Goal: Task Accomplishment & Management: Manage account settings

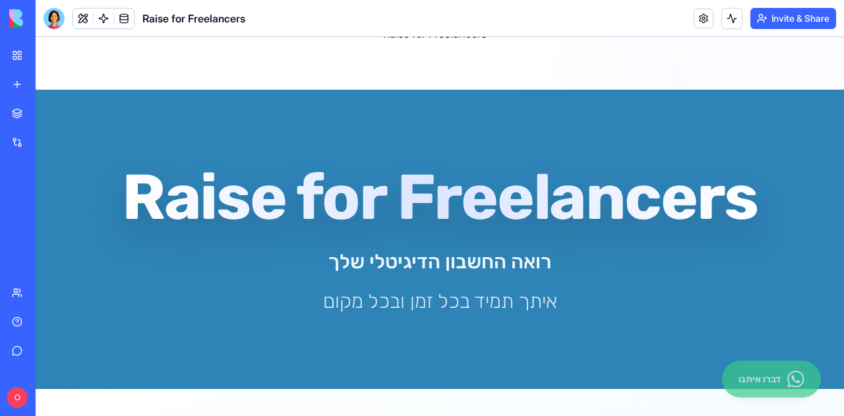
scroll to position [49, 0]
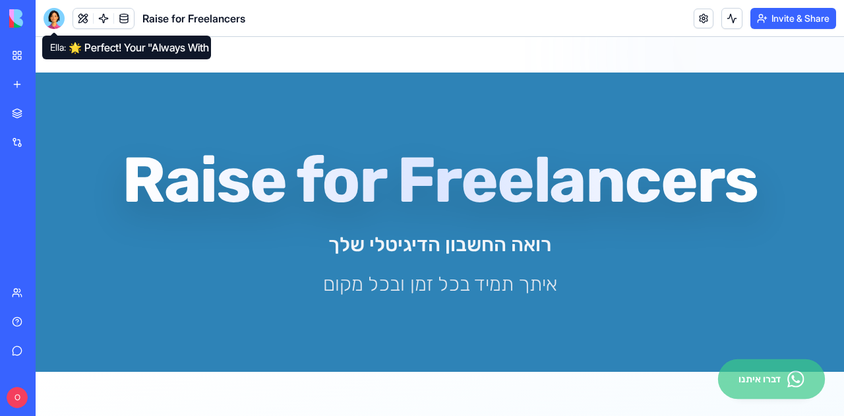
click at [60, 17] on div at bounding box center [53, 18] width 21 height 21
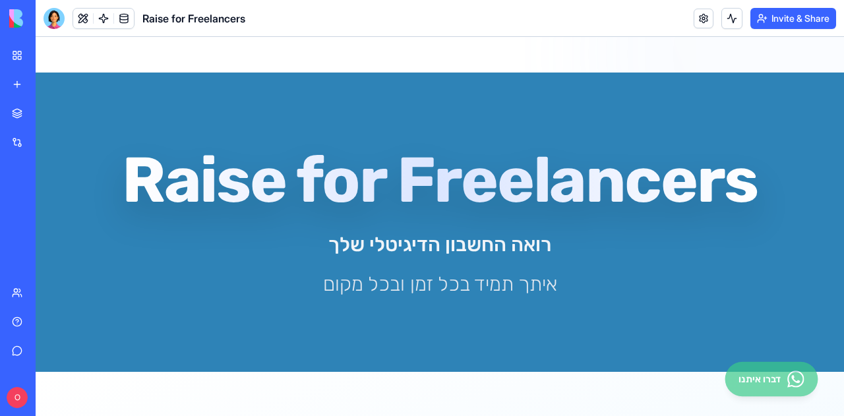
click at [53, 19] on div at bounding box center [53, 18] width 21 height 21
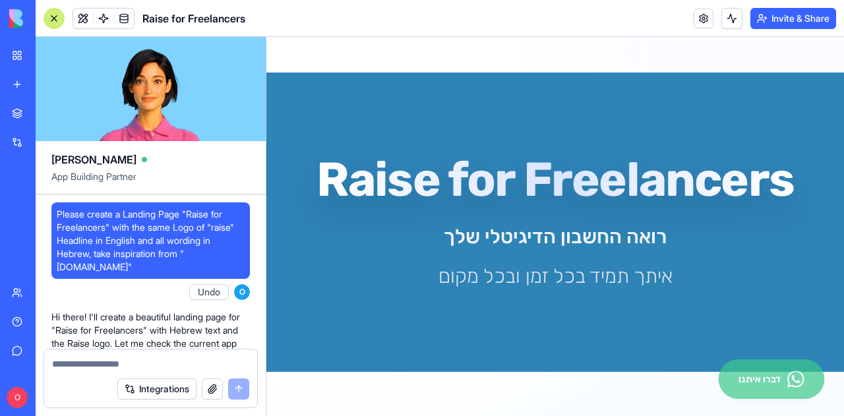
scroll to position [95265, 0]
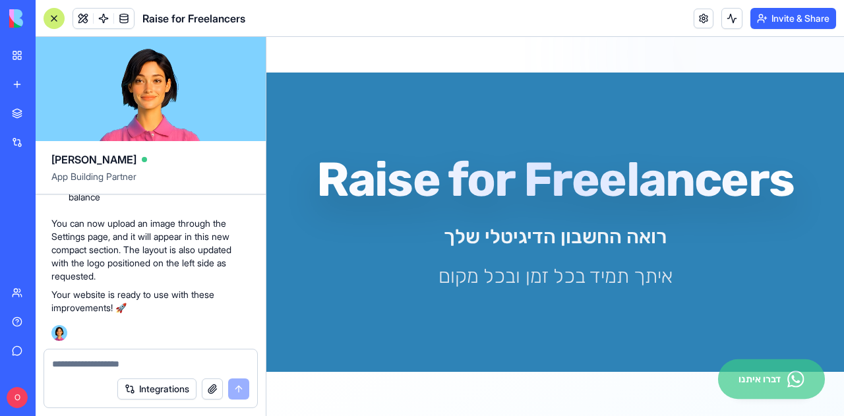
click at [136, 367] on textarea at bounding box center [150, 363] width 197 height 13
type textarea "*"
click at [705, 24] on link at bounding box center [703, 19] width 20 height 20
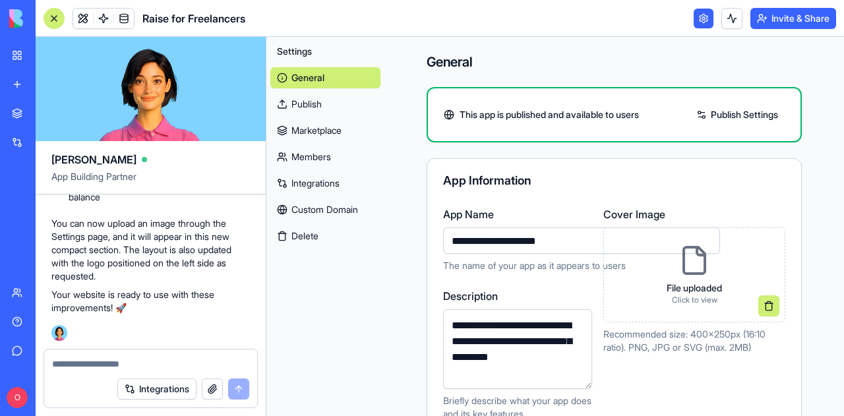
drag, startPoint x: 542, startPoint y: 241, endPoint x: 426, endPoint y: 226, distance: 116.9
click at [427, 226] on div "**********" at bounding box center [614, 313] width 374 height 214
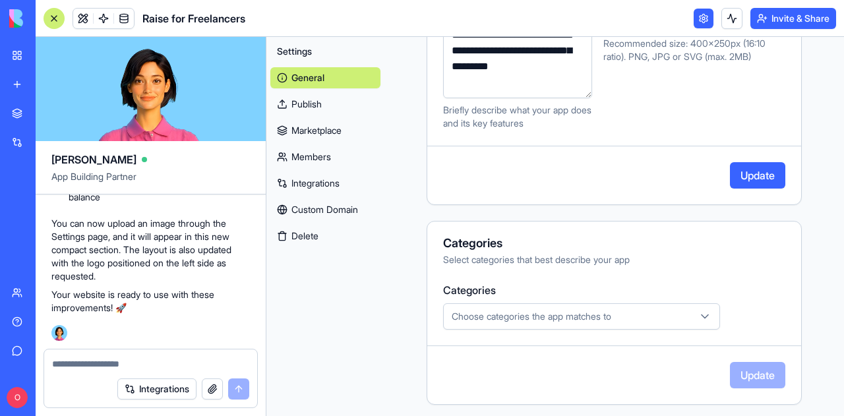
scroll to position [301, 0]
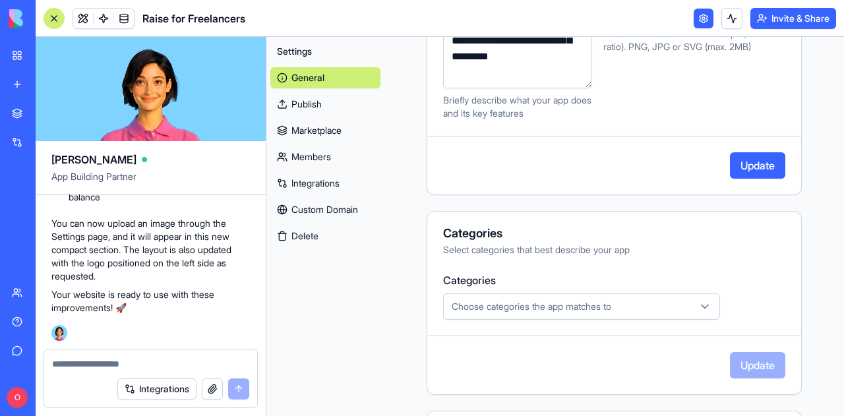
type input "*********"
click at [758, 161] on button "Update" at bounding box center [757, 165] width 55 height 26
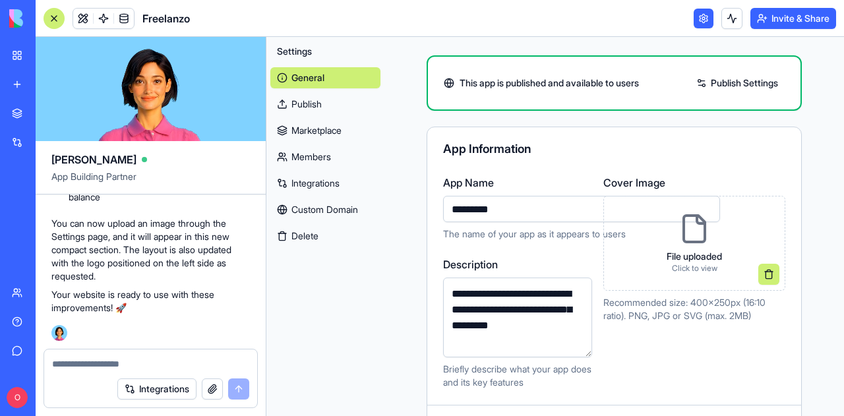
scroll to position [31, 0]
click at [148, 373] on div "Integrations" at bounding box center [150, 388] width 213 height 37
click at [150, 365] on textarea at bounding box center [151, 363] width 198 height 13
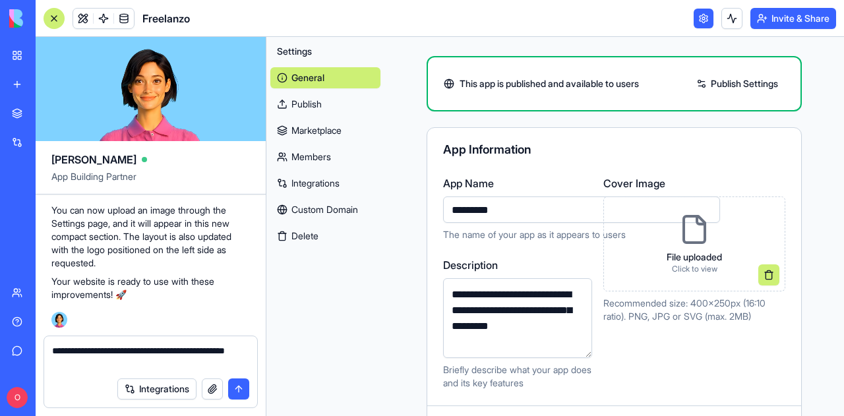
click at [53, 347] on textarea "**********" at bounding box center [151, 357] width 198 height 26
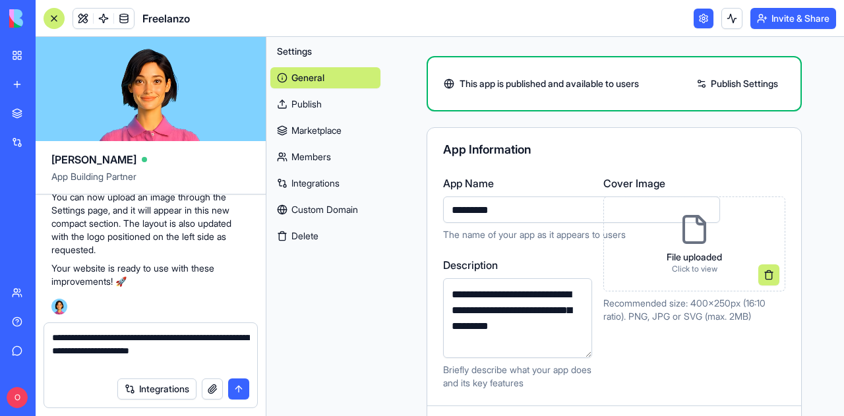
click at [122, 359] on textarea "**********" at bounding box center [151, 351] width 198 height 40
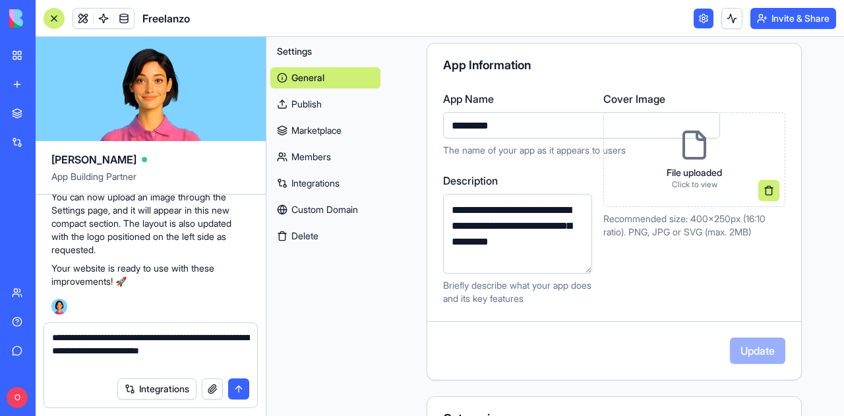
scroll to position [116, 0]
type textarea "**********"
click at [240, 395] on button "submit" at bounding box center [238, 388] width 21 height 21
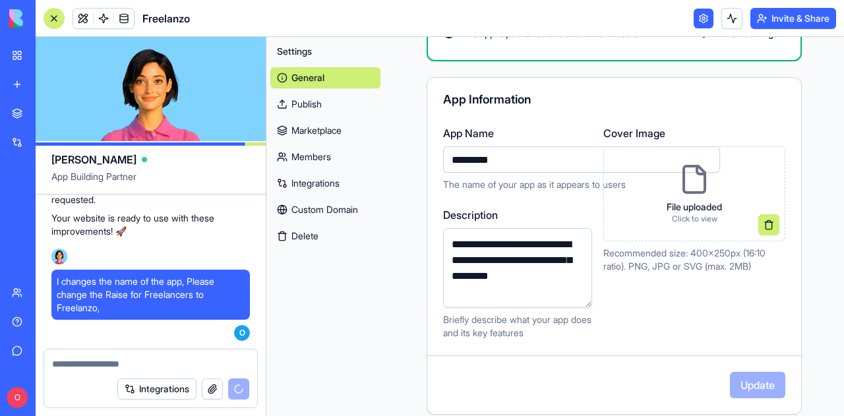
scroll to position [0, 0]
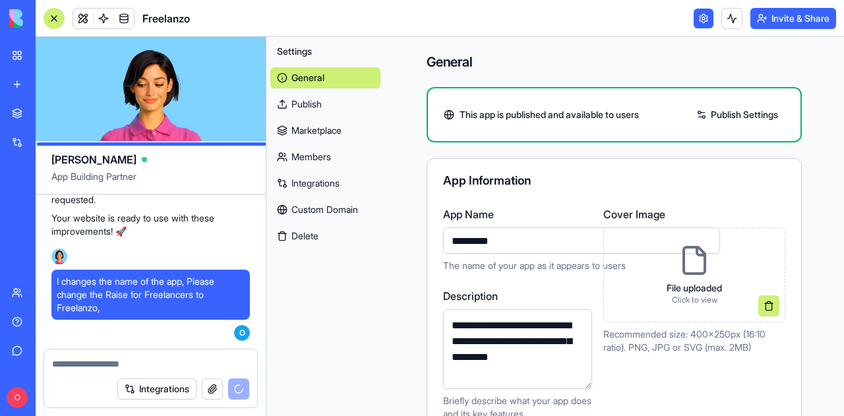
click at [282, 53] on span "Settings" at bounding box center [294, 51] width 35 height 13
click at [693, 17] on link at bounding box center [703, 19] width 20 height 20
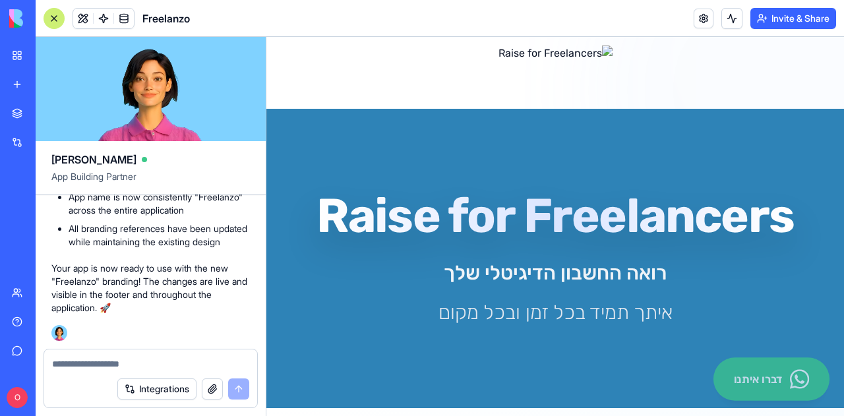
scroll to position [7, 0]
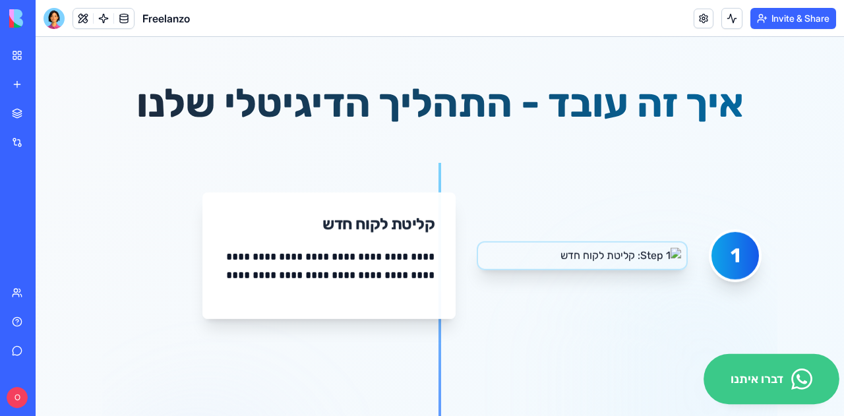
scroll to position [665, 0]
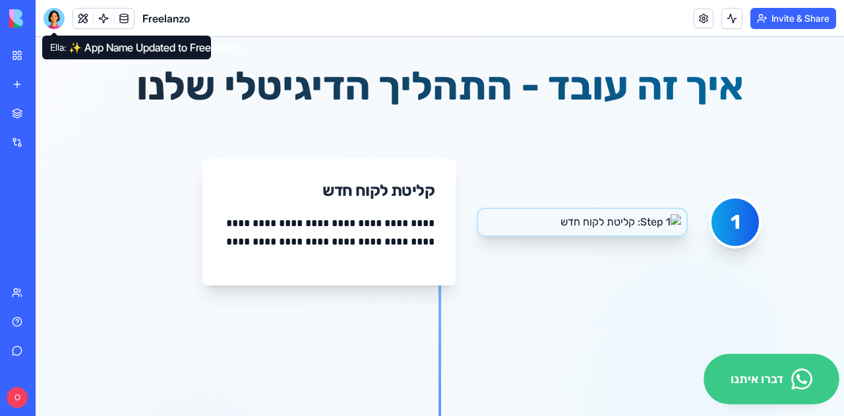
click at [55, 22] on div at bounding box center [53, 18] width 21 height 21
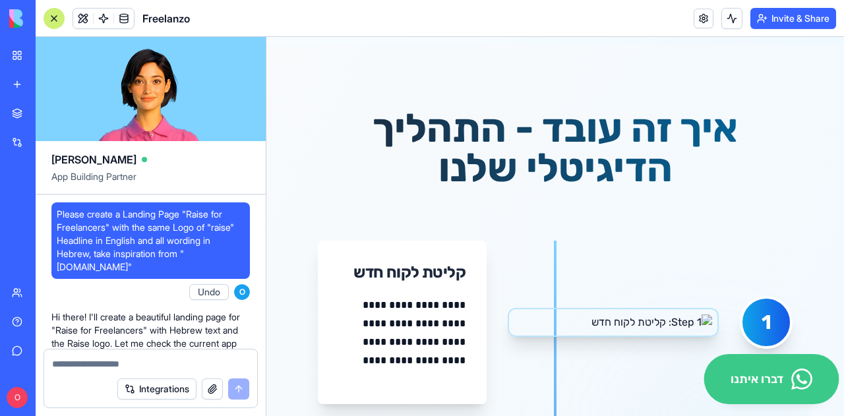
scroll to position [95676, 0]
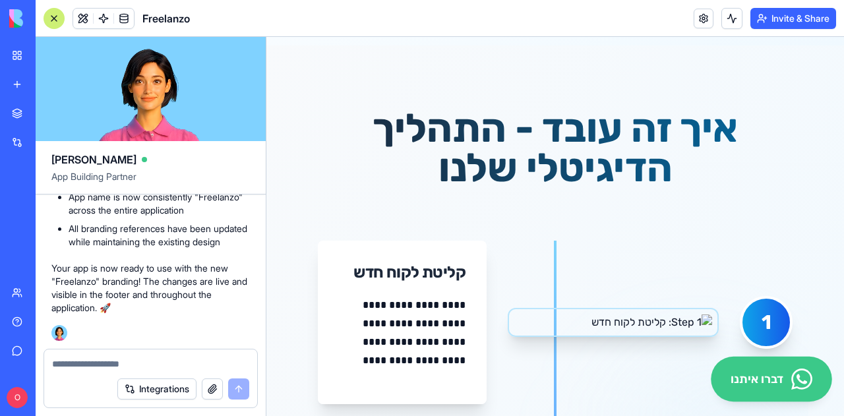
drag, startPoint x: 55, startPoint y: 22, endPoint x: 189, endPoint y: 324, distance: 330.2
click at [189, 324] on div "Freelanzo Invite & Share Ella App Building Partner Please create a Landing Page…" at bounding box center [440, 208] width 808 height 416
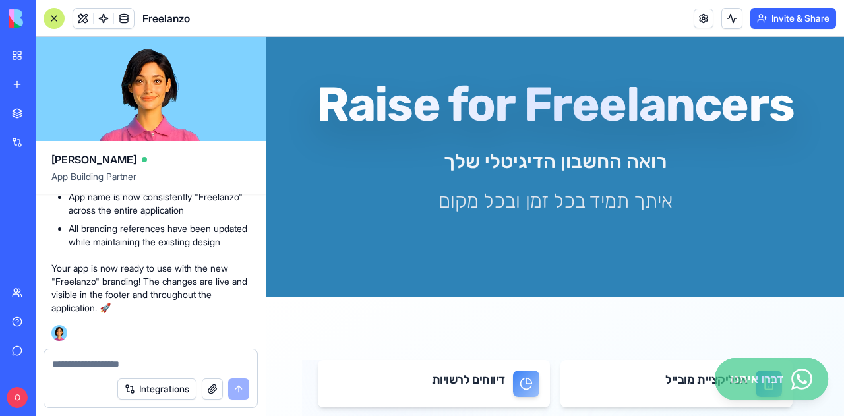
scroll to position [0, 0]
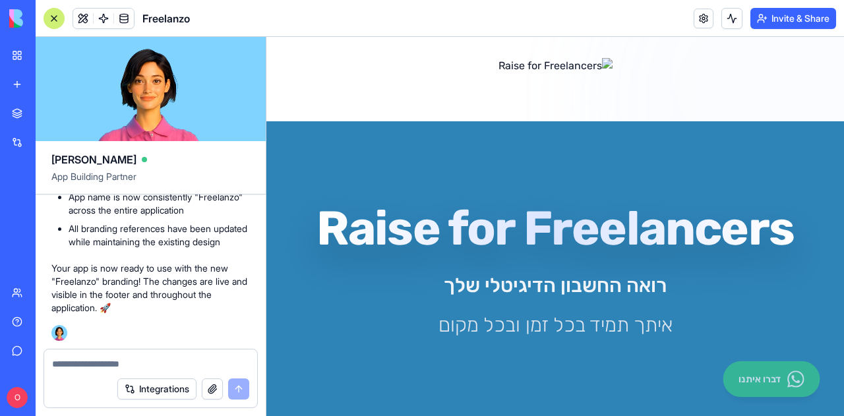
click at [187, 350] on div at bounding box center [150, 359] width 213 height 21
click at [185, 358] on textarea at bounding box center [150, 363] width 197 height 13
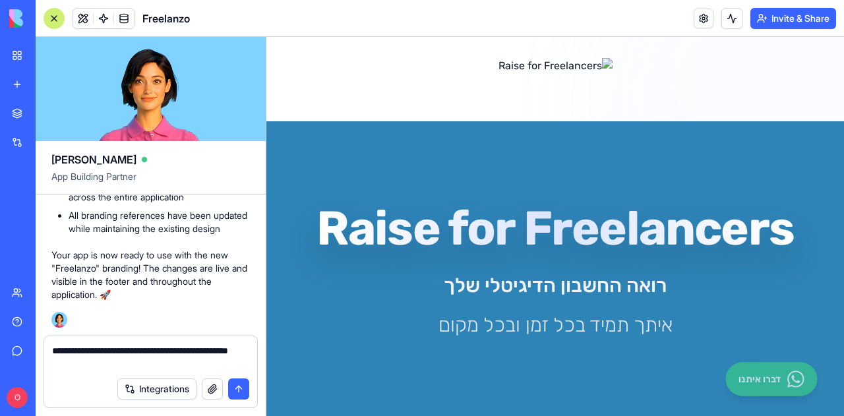
type textarea "**********"
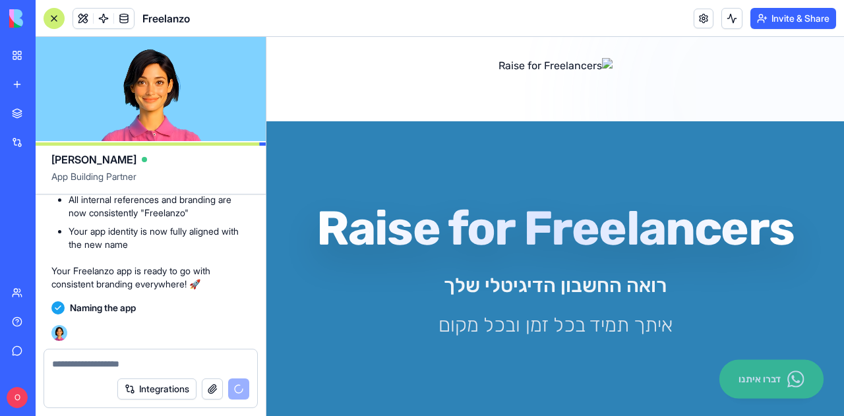
scroll to position [96038, 0]
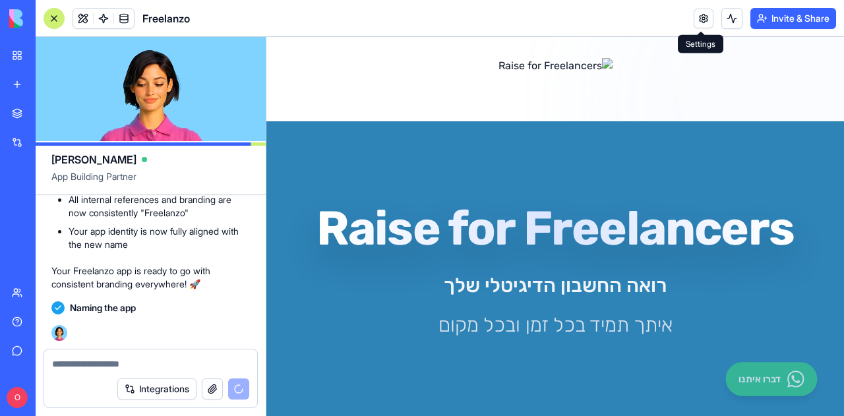
click at [696, 22] on link at bounding box center [703, 19] width 20 height 20
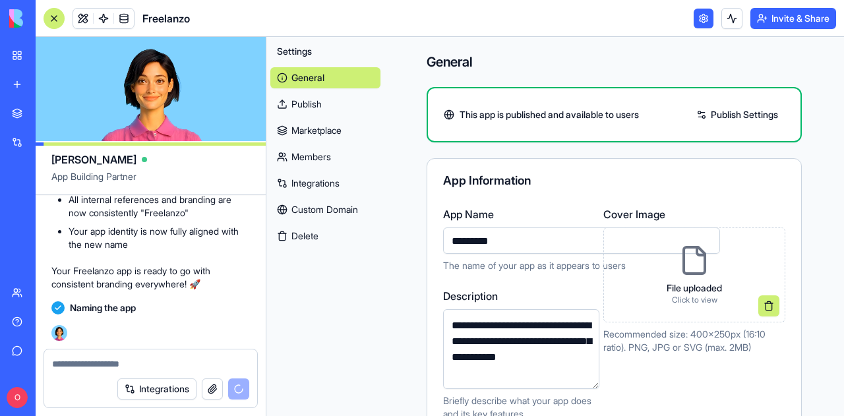
click at [330, 150] on link "Members" at bounding box center [325, 156] width 110 height 21
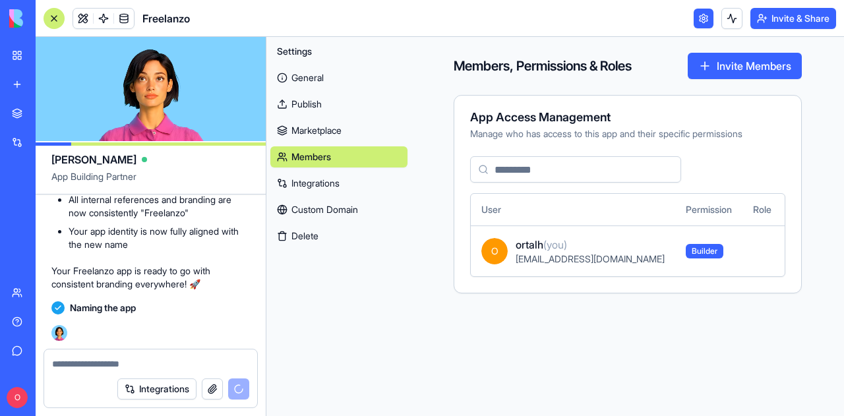
click at [329, 216] on link "Custom Domain" at bounding box center [338, 209] width 137 height 21
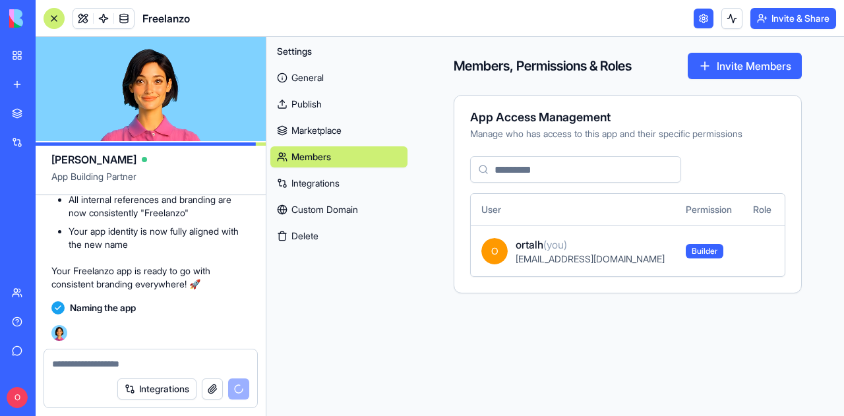
click at [334, 78] on link "General" at bounding box center [338, 77] width 137 height 21
click at [336, 78] on link "General" at bounding box center [338, 77] width 137 height 21
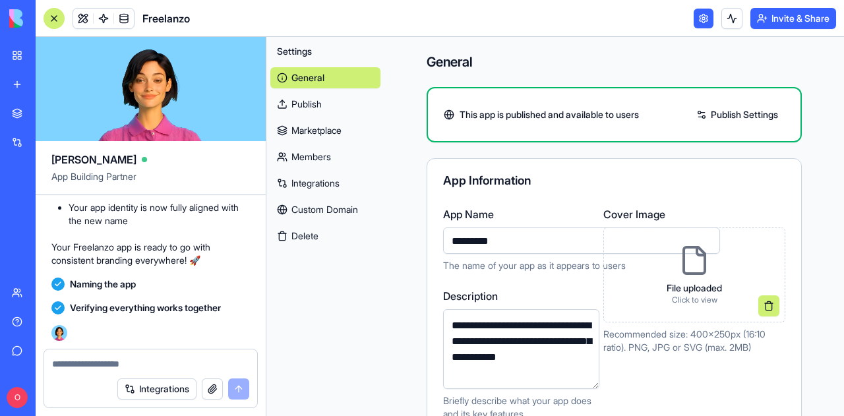
scroll to position [96206, 0]
click at [656, 169] on div "**********" at bounding box center [613, 326] width 375 height 337
click at [329, 203] on link "Custom Domain" at bounding box center [325, 209] width 110 height 21
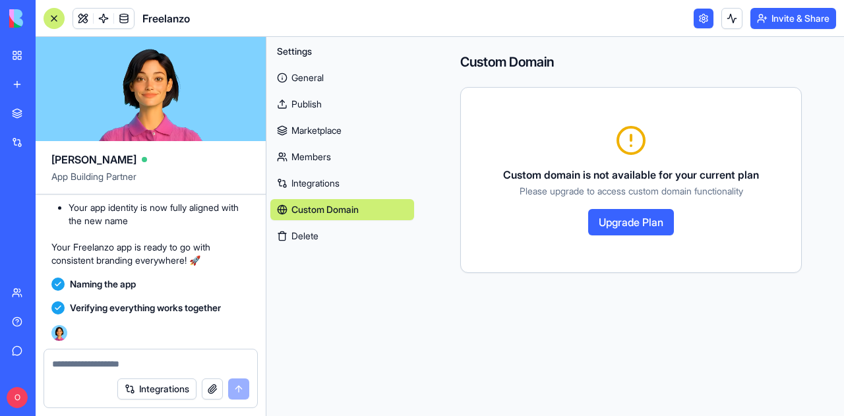
click at [335, 152] on link "Members" at bounding box center [342, 156] width 144 height 21
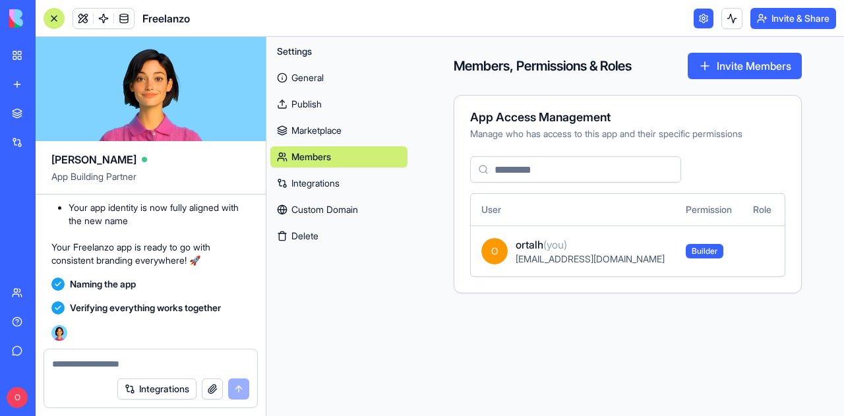
click at [338, 84] on link "General" at bounding box center [338, 77] width 137 height 21
click at [317, 76] on link "General" at bounding box center [338, 77] width 137 height 21
click at [285, 79] on link "General" at bounding box center [338, 77] width 137 height 21
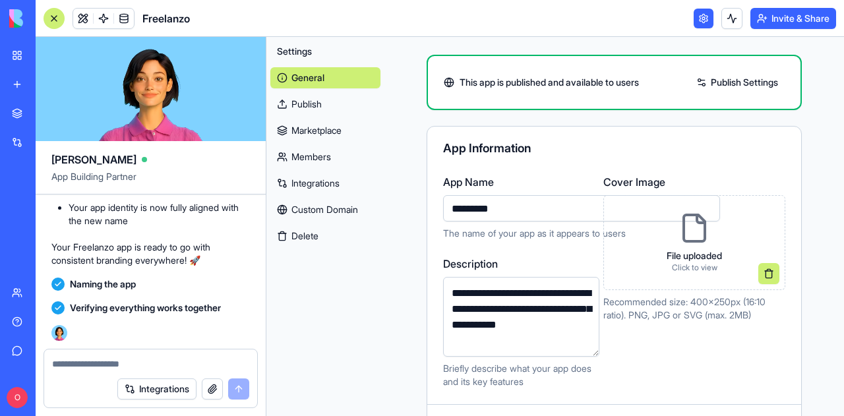
scroll to position [33, 0]
click at [302, 51] on span "Settings" at bounding box center [294, 51] width 35 height 13
click at [49, 50] on div "My Workspace" at bounding box center [40, 55] width 17 height 13
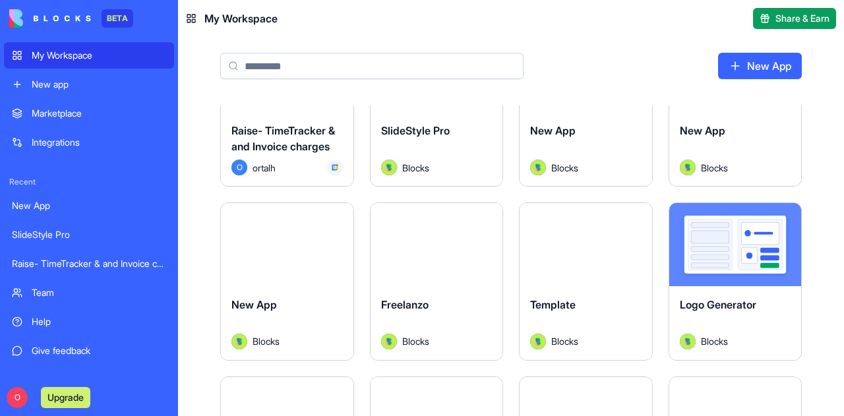
scroll to position [77, 0]
click at [480, 309] on div "Freelanzo" at bounding box center [436, 314] width 111 height 37
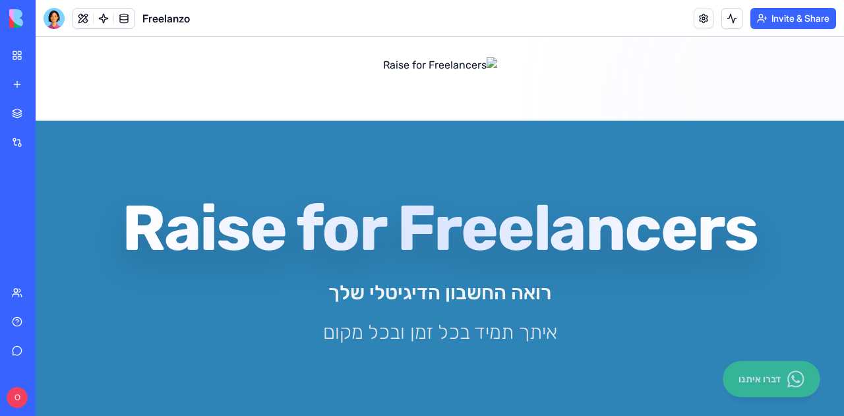
scroll to position [1, 0]
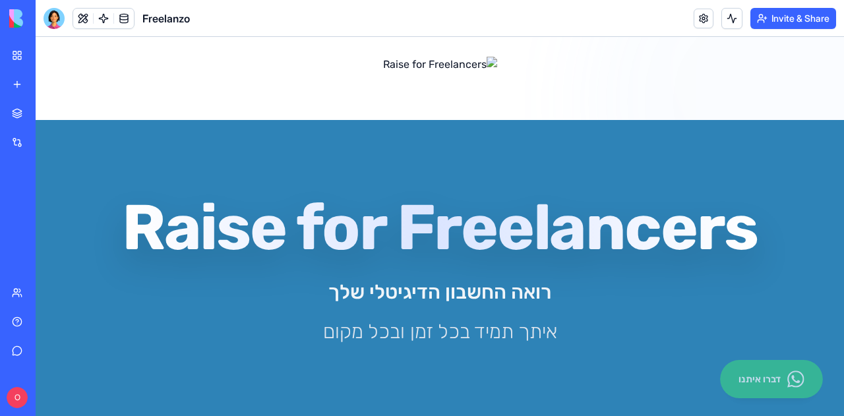
click at [478, 277] on div "Raise for Freelancers רואה החשבון הדיגיטלי שלך איתך תמיד בכל זמן ובכל מקום" at bounding box center [439, 270] width 759 height 148
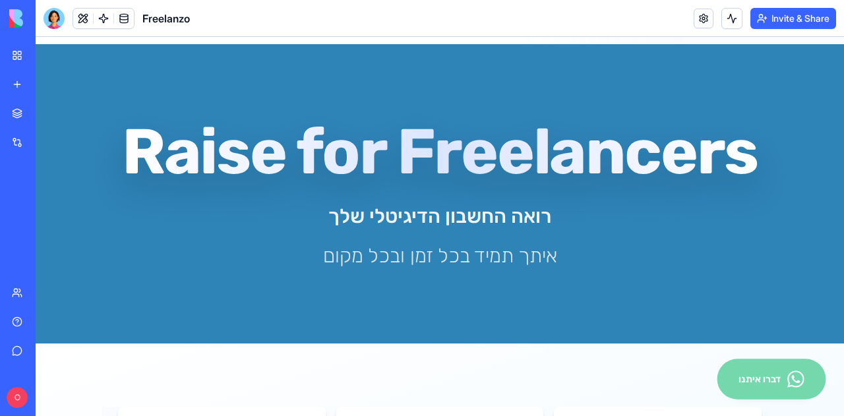
scroll to position [0, 0]
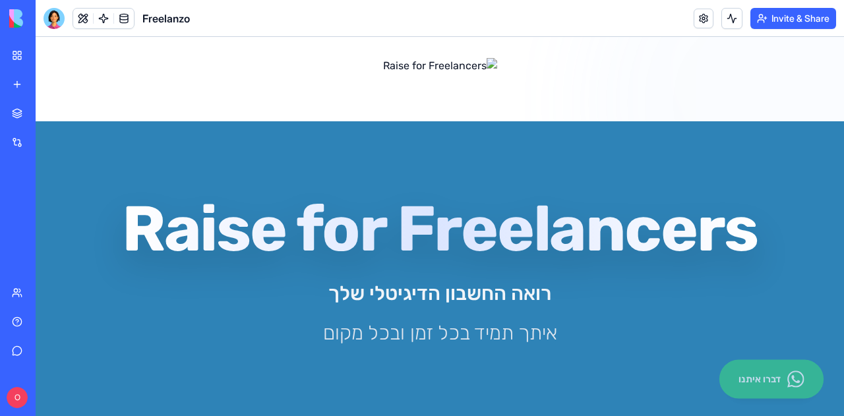
click at [58, 23] on div at bounding box center [53, 18] width 21 height 21
